Goal: Transaction & Acquisition: Obtain resource

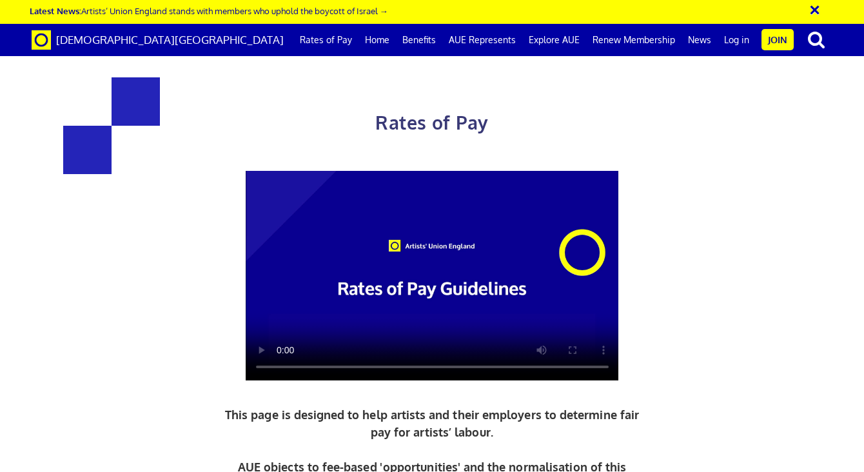
scroll to position [0, 5]
click at [105, 39] on span "[DEMOGRAPHIC_DATA][GEOGRAPHIC_DATA]" at bounding box center [170, 40] width 228 height 14
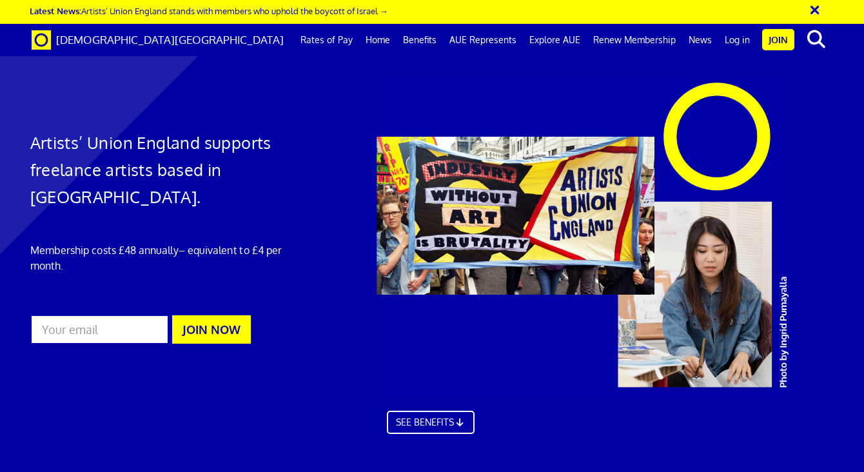
scroll to position [412, 1]
drag, startPoint x: 280, startPoint y: 134, endPoint x: 616, endPoint y: 119, distance: 336.1
copy h2 "What Do Artists' Union England Do?"
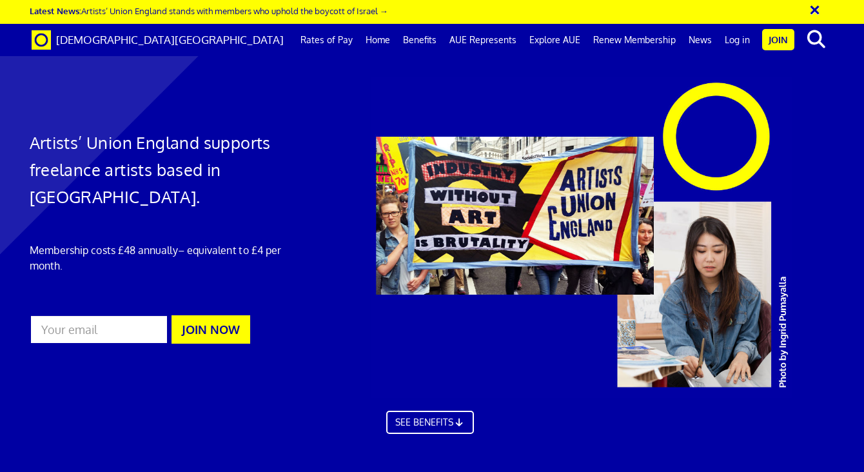
scroll to position [381, 3]
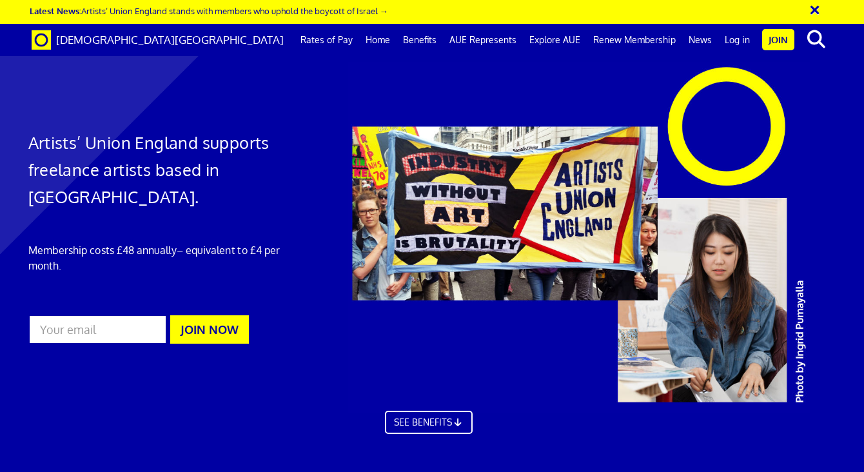
scroll to position [327, 3]
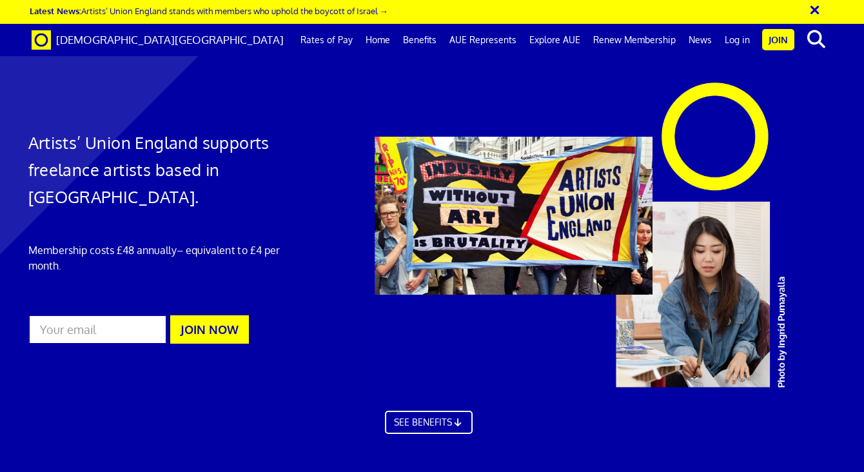
click at [349, 40] on link "Rates of Pay" at bounding box center [326, 40] width 65 height 32
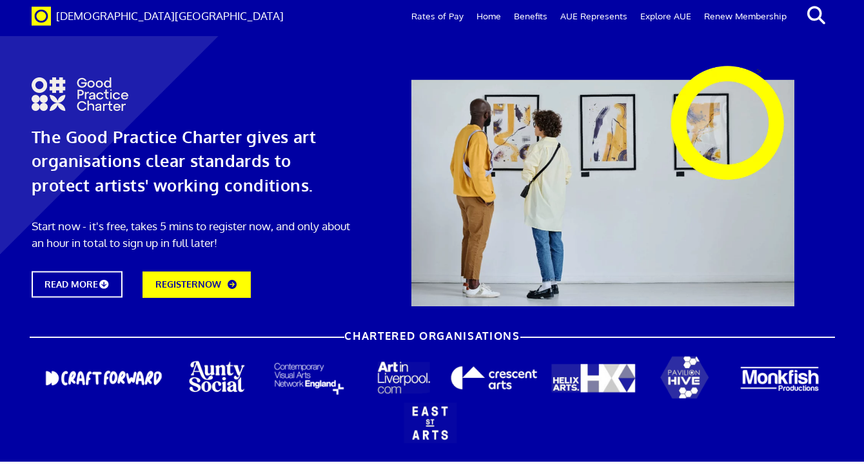
scroll to position [715, 0]
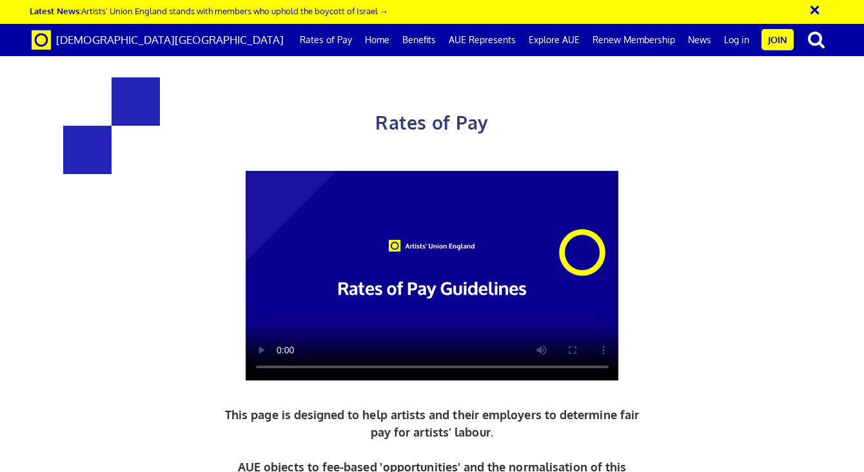
scroll to position [389, 0]
click at [80, 41] on span "[DEMOGRAPHIC_DATA][GEOGRAPHIC_DATA]" at bounding box center [170, 40] width 228 height 14
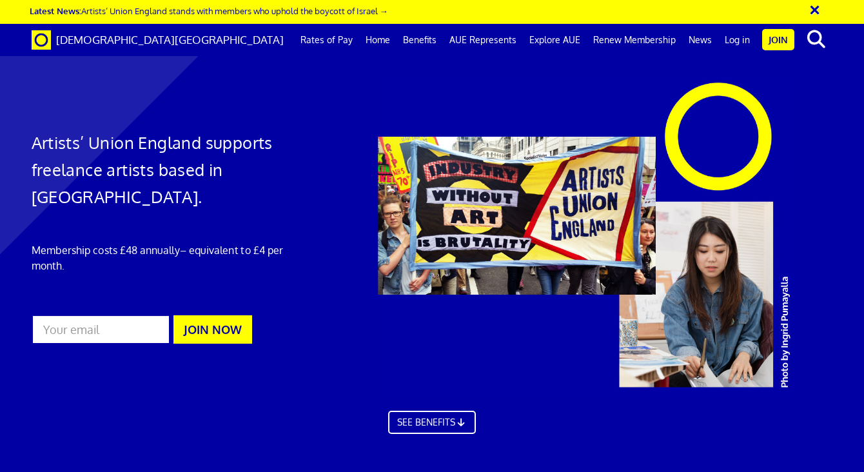
scroll to position [0, 5]
click at [404, 38] on link "Benefits" at bounding box center [419, 40] width 46 height 32
click at [340, 44] on link "Rates of Pay" at bounding box center [326, 40] width 65 height 32
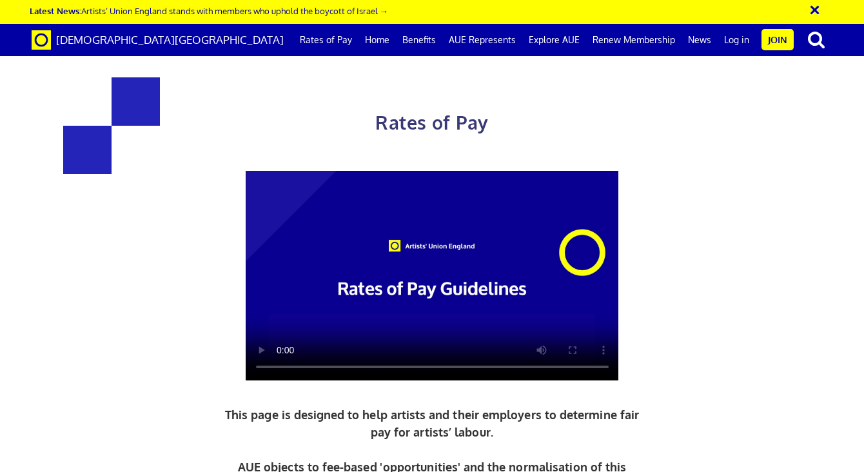
scroll to position [0, 5]
